Goal: Information Seeking & Learning: Learn about a topic

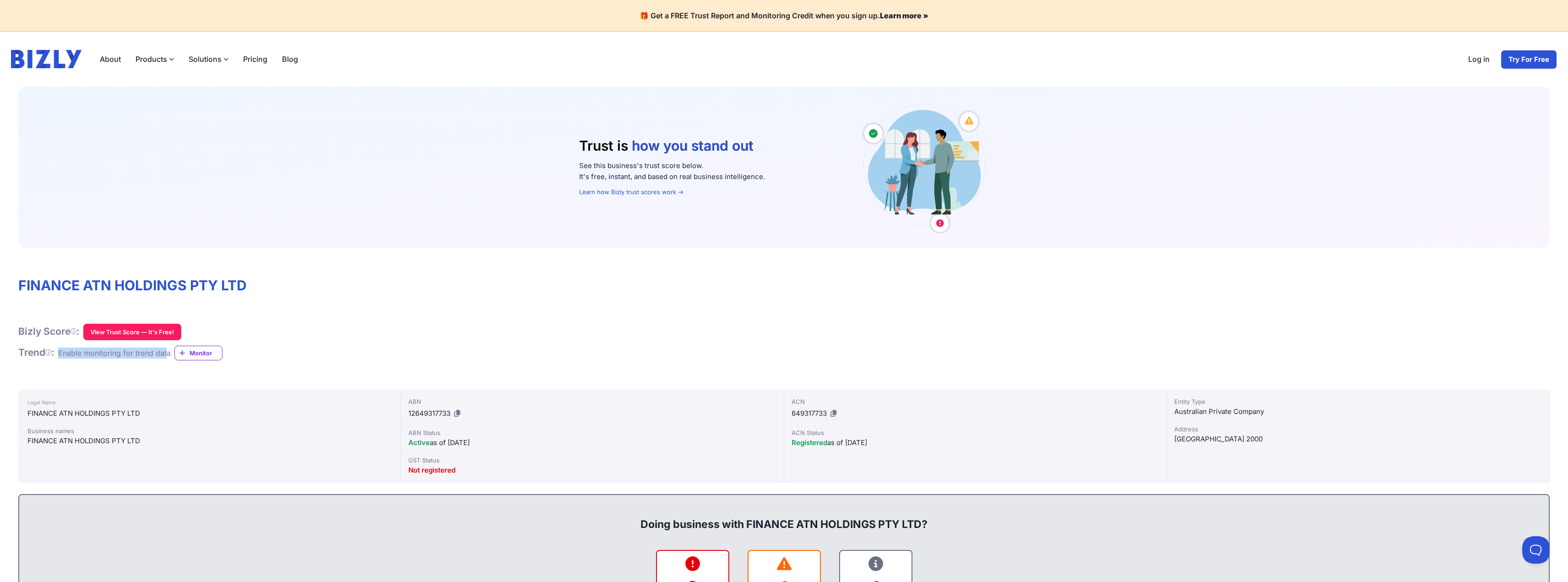
drag, startPoint x: 64, startPoint y: 354, endPoint x: 172, endPoint y: 358, distance: 108.1
click at [171, 358] on div "Enable monitoring for trend data" at bounding box center [114, 353] width 112 height 11
drag, startPoint x: 63, startPoint y: 355, endPoint x: 174, endPoint y: 358, distance: 111.0
click at [174, 358] on div "Enable monitoring for trend data Monitor" at bounding box center [140, 353] width 164 height 15
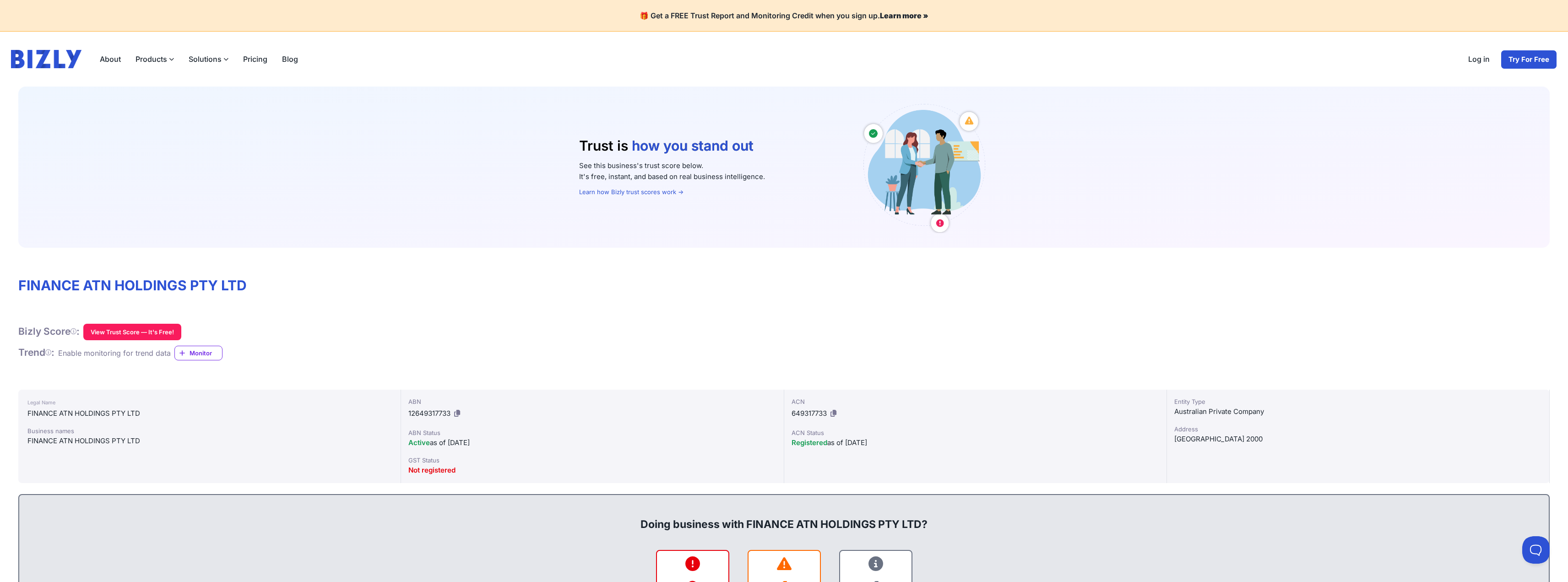
drag, startPoint x: 1174, startPoint y: 413, endPoint x: 1287, endPoint y: 411, distance: 113.0
click at [1287, 411] on div "Australian Private Company" at bounding box center [1358, 411] width 367 height 11
copy div "Australian Private Company"
